Goal: Navigation & Orientation: Find specific page/section

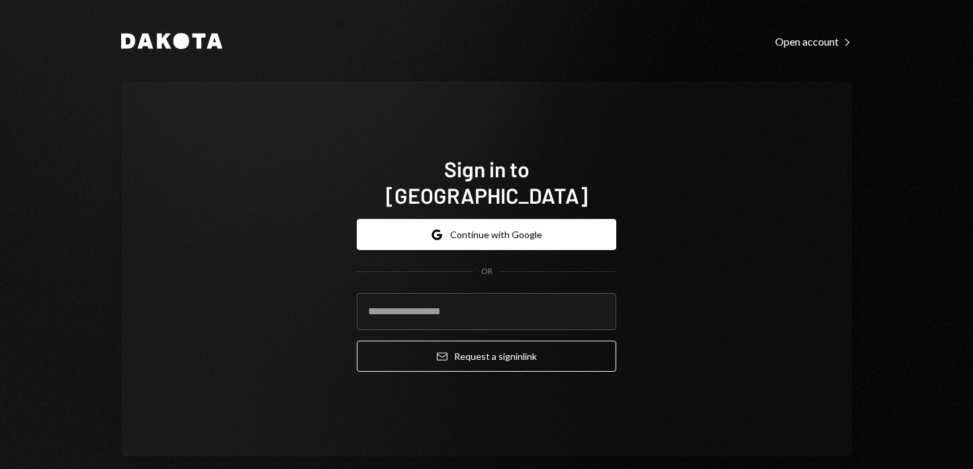
click at [465, 220] on button "Google Continue with Google" at bounding box center [486, 234] width 259 height 31
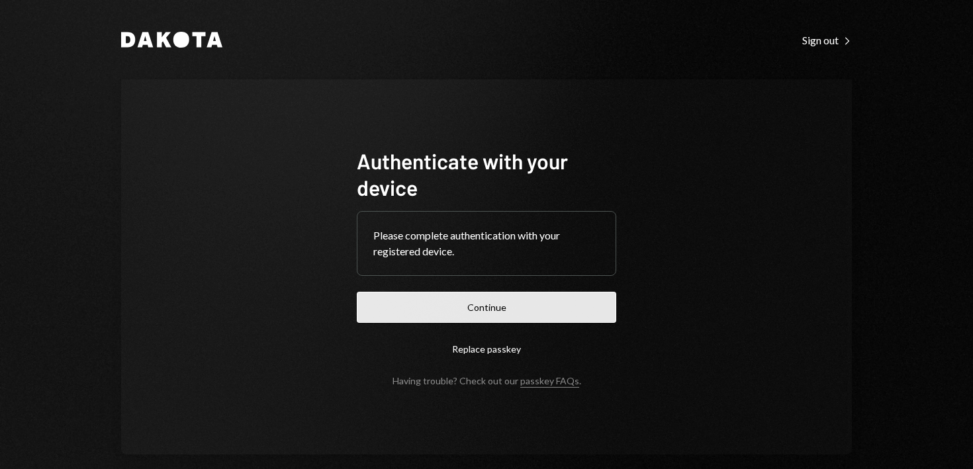
click at [520, 298] on button "Continue" at bounding box center [486, 307] width 259 height 31
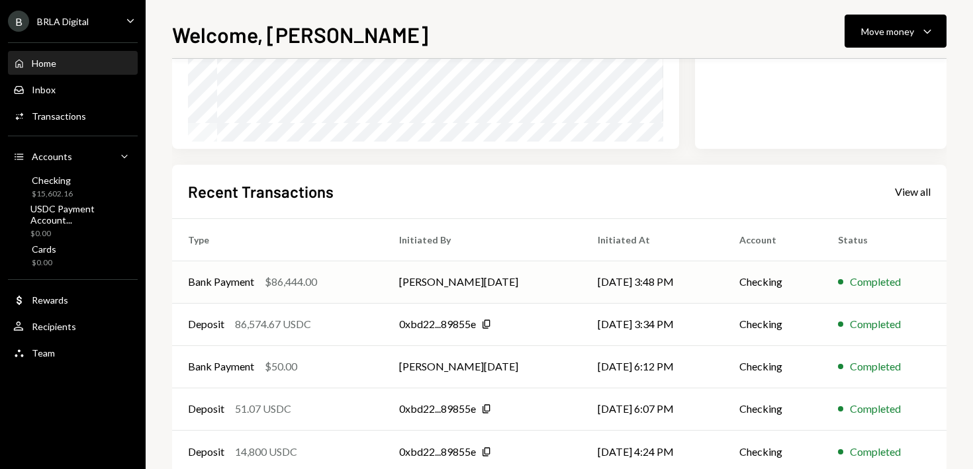
scroll to position [265, 0]
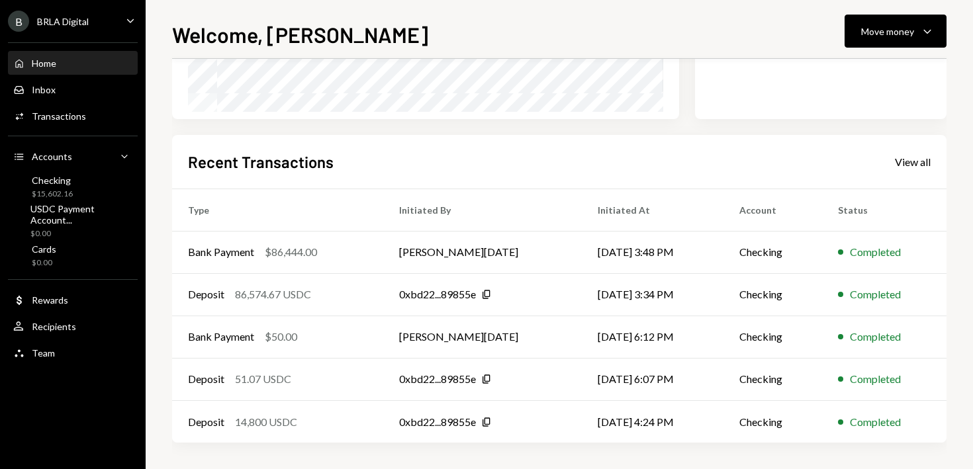
click at [919, 169] on div "Recent Transactions View all" at bounding box center [559, 162] width 742 height 22
click at [908, 169] on div "Recent Transactions View all" at bounding box center [559, 162] width 742 height 22
click at [910, 165] on div "View all" at bounding box center [913, 162] width 36 height 13
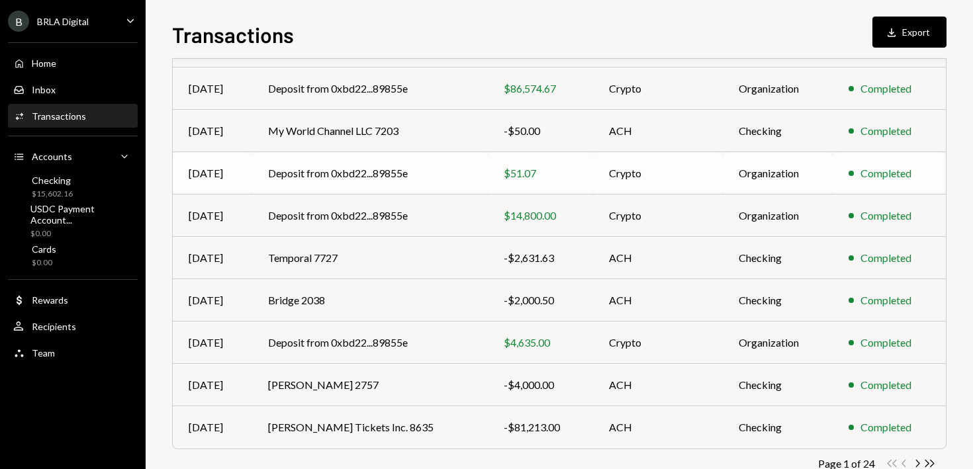
scroll to position [222, 0]
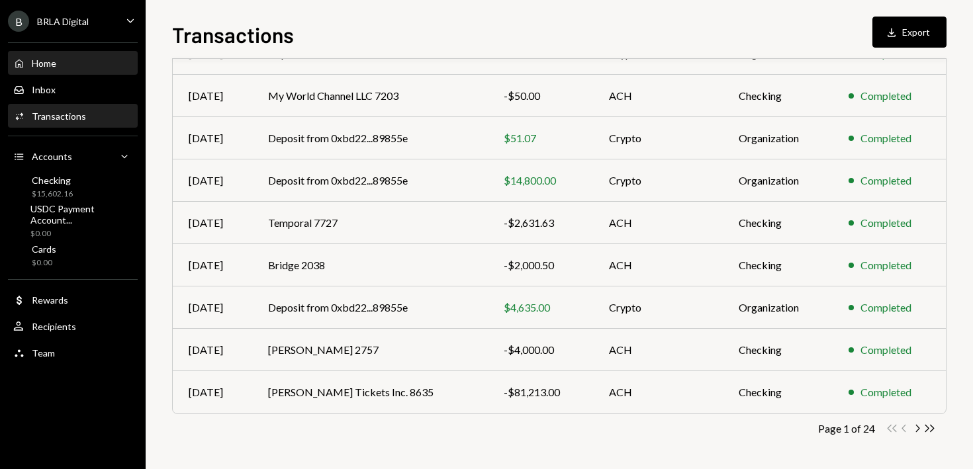
click at [63, 61] on div "Home Home" at bounding box center [72, 64] width 119 height 12
